Goal: Information Seeking & Learning: Learn about a topic

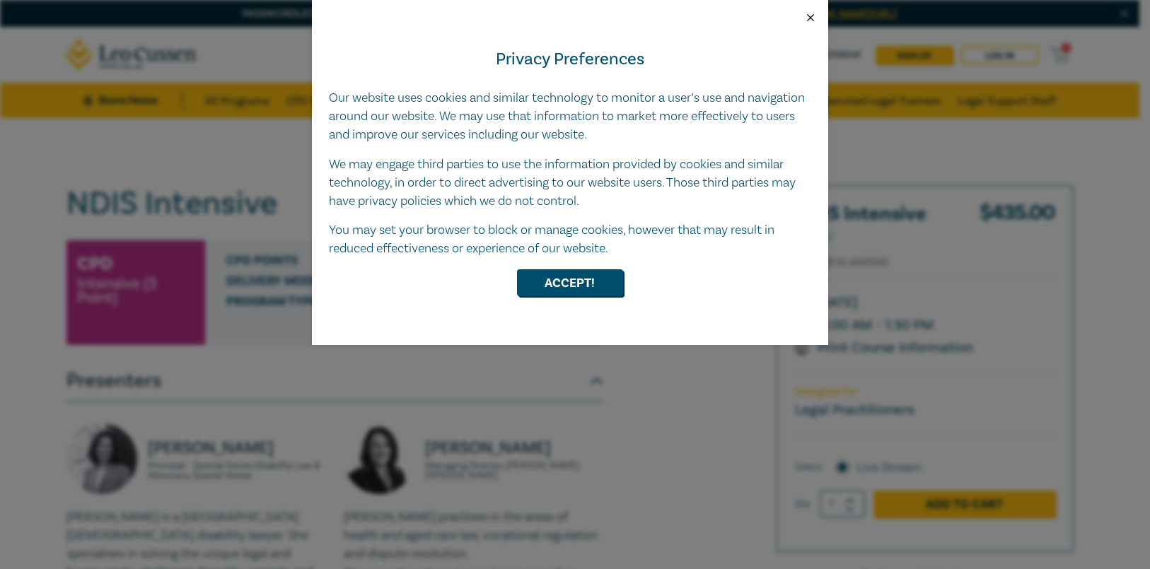
click at [808, 19] on button "Close" at bounding box center [810, 17] width 13 height 13
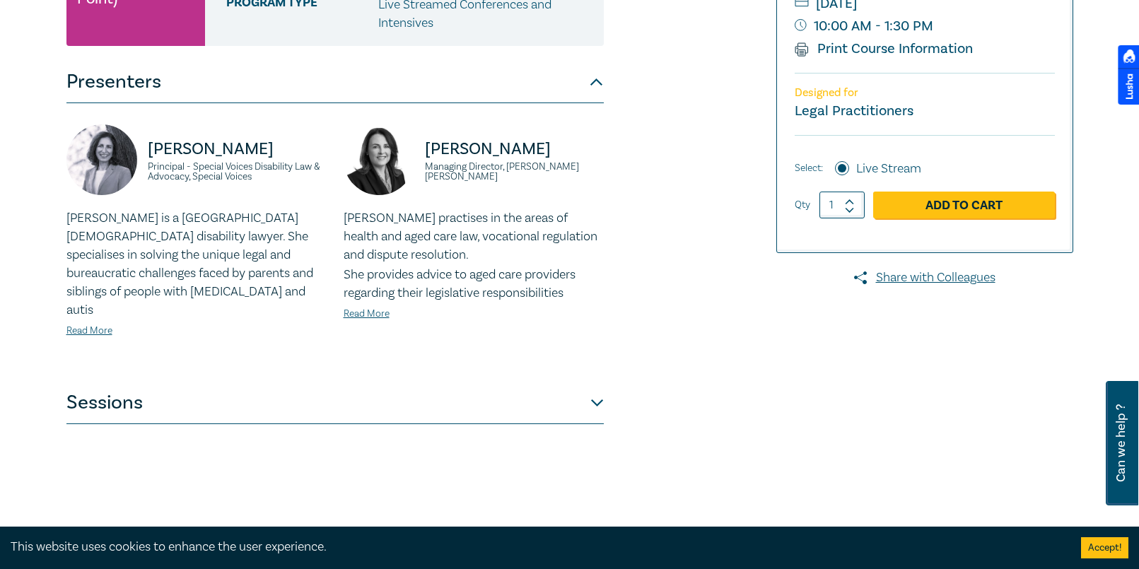
scroll to position [360, 0]
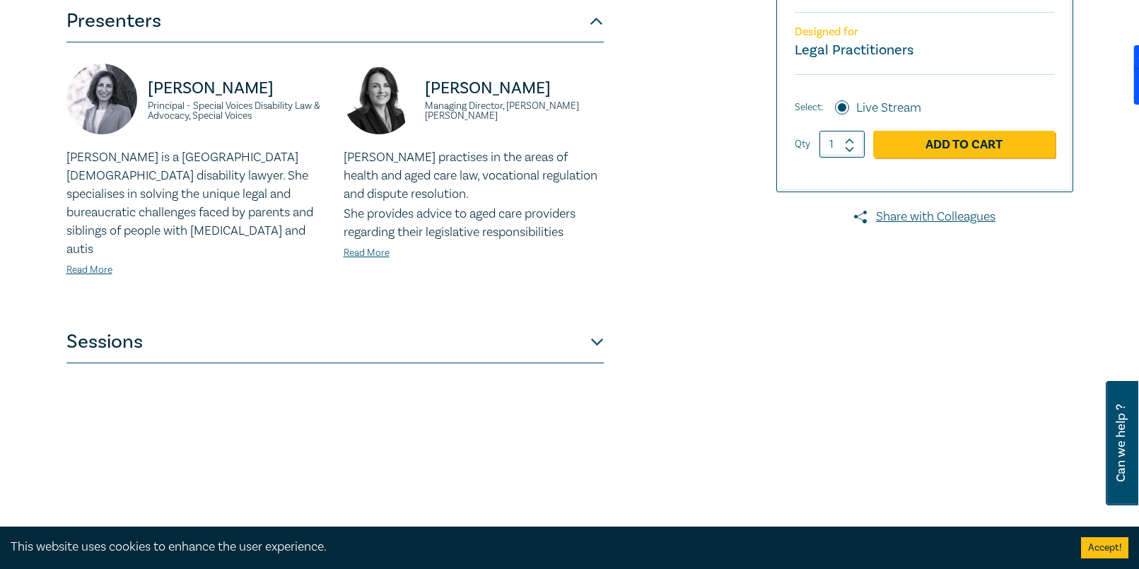
click at [598, 327] on button "Sessions" at bounding box center [335, 342] width 538 height 42
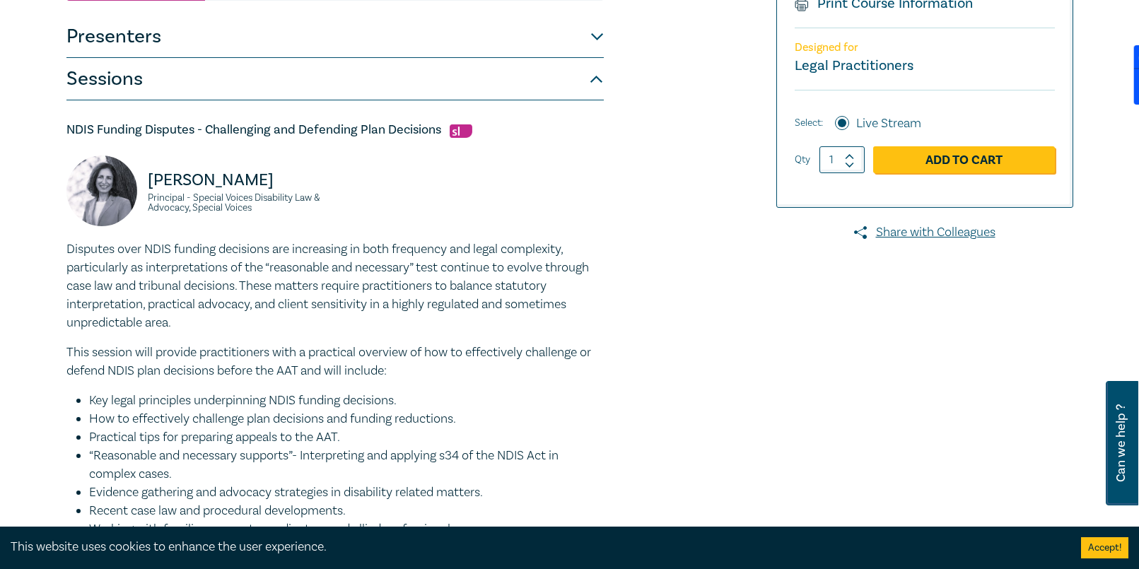
scroll to position [342, 0]
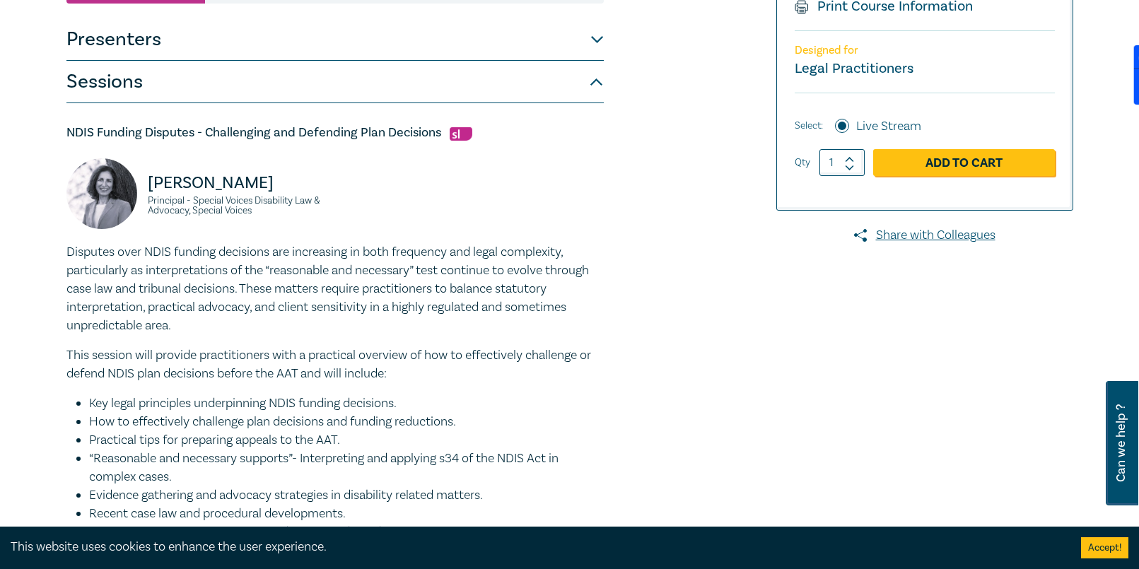
click at [299, 49] on button "Presenters" at bounding box center [335, 39] width 538 height 42
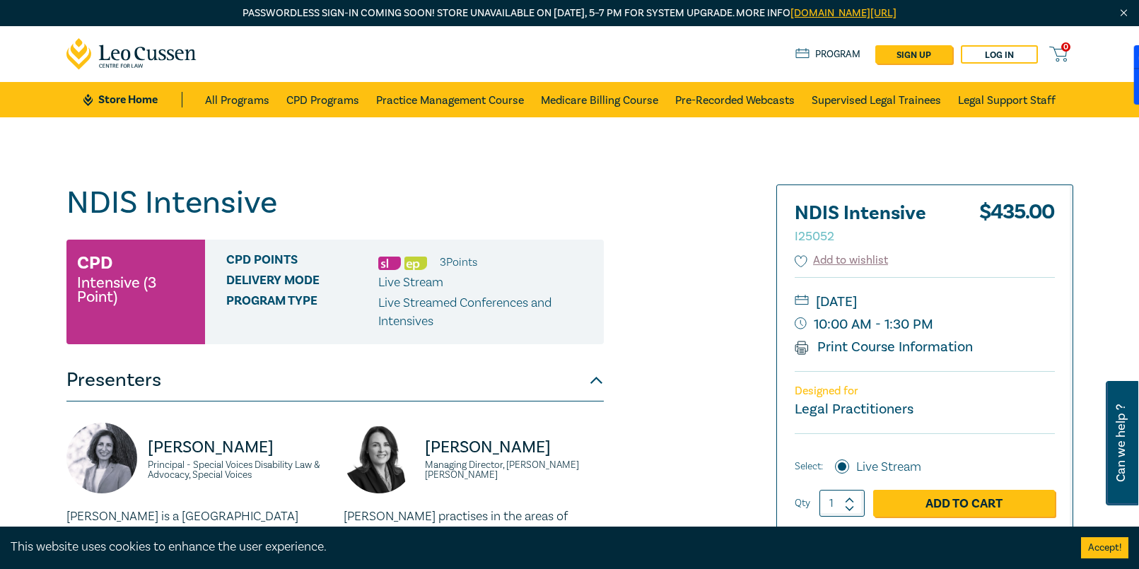
scroll to position [0, 0]
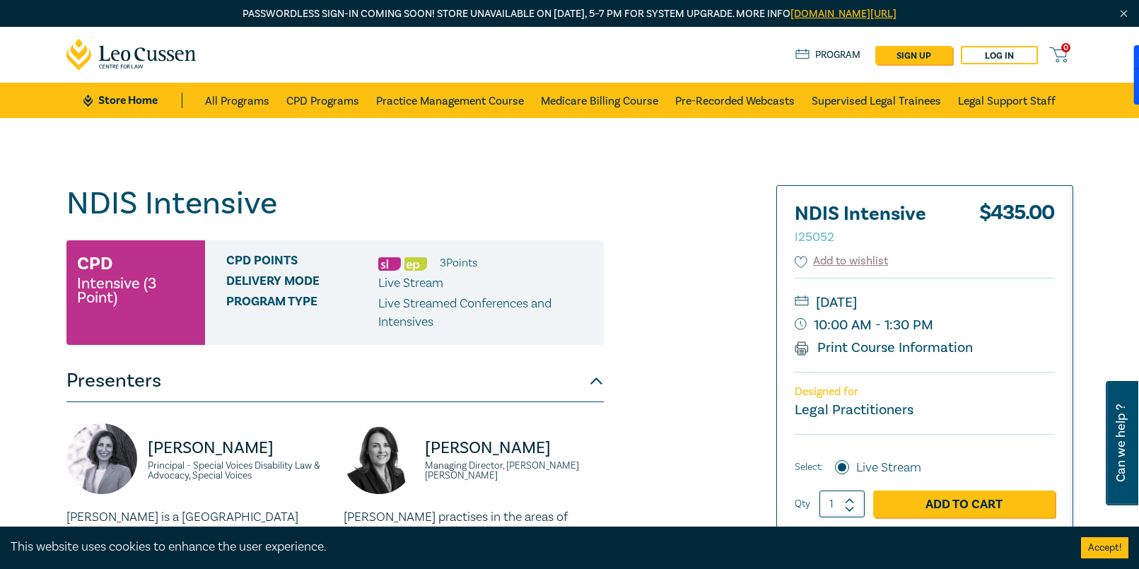
click at [168, 55] on icon at bounding box center [131, 55] width 131 height 32
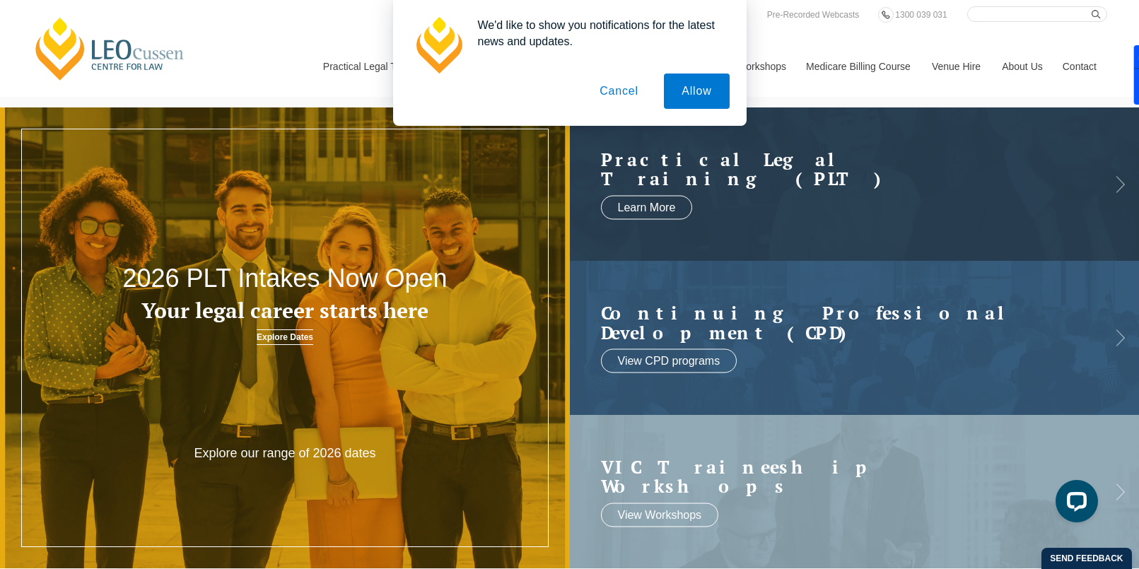
click at [615, 94] on button "Cancel" at bounding box center [619, 91] width 74 height 35
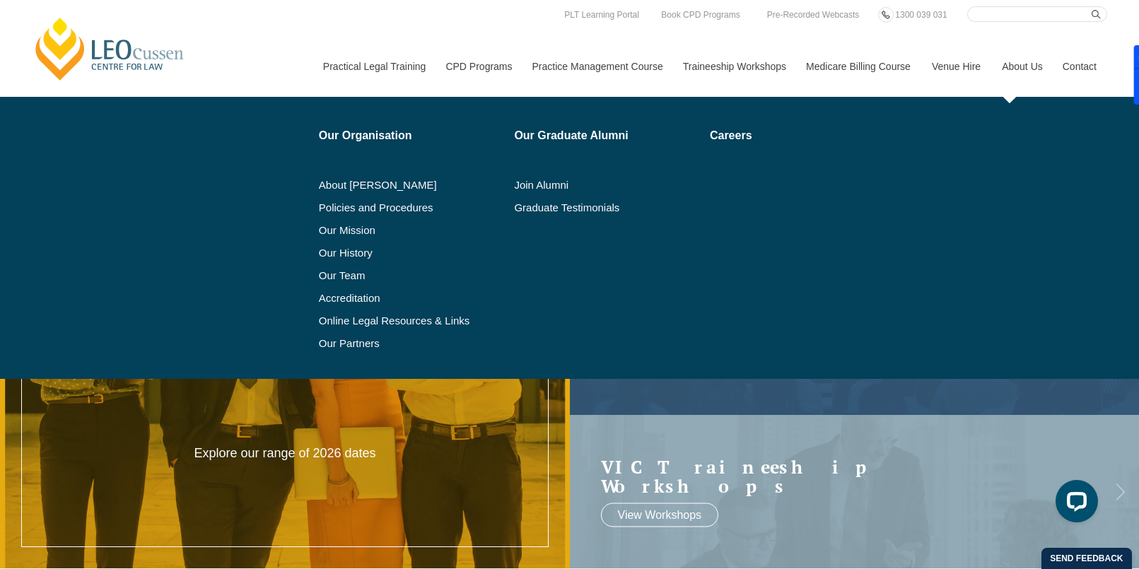
click at [1015, 62] on link "About Us" at bounding box center [1022, 66] width 61 height 61
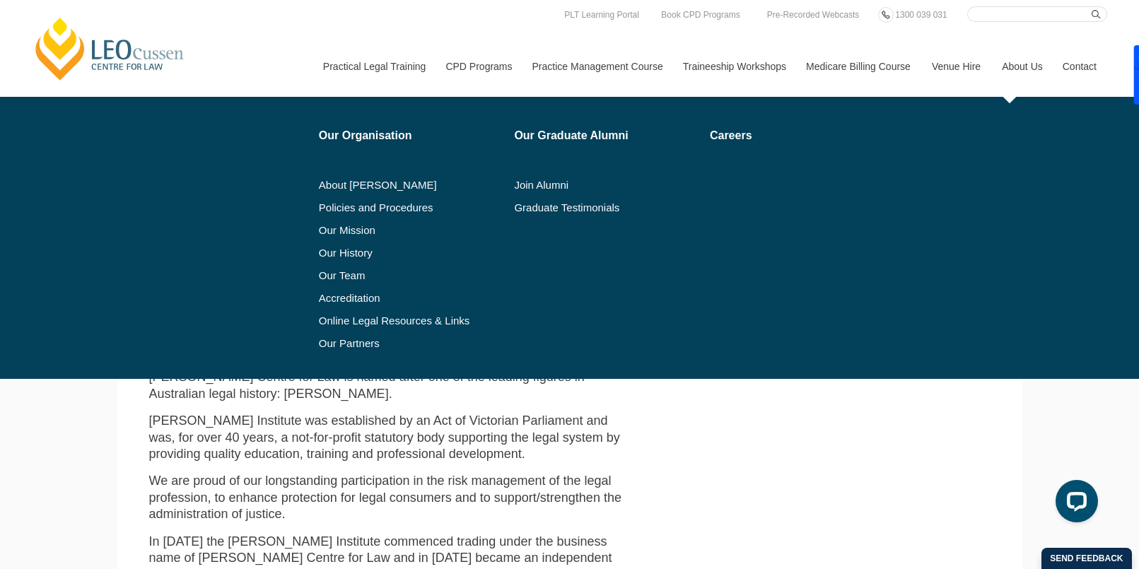
scroll to position [411, 0]
